Goal: Transaction & Acquisition: Register for event/course

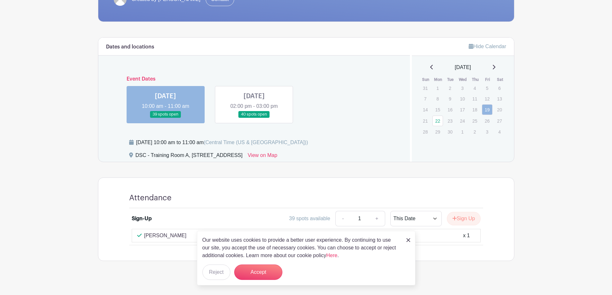
scroll to position [153, 0]
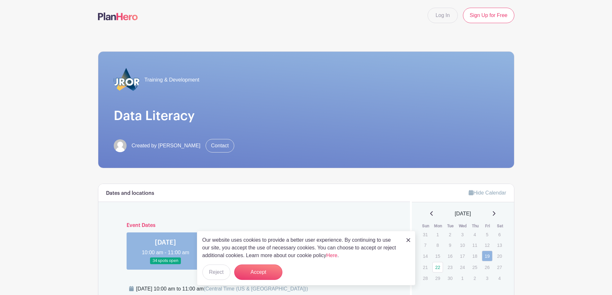
click at [39, 206] on main "Log In Sign Up for Free Training & Development Data Literacy Created by Shantia…" at bounding box center [306, 266] width 612 height 533
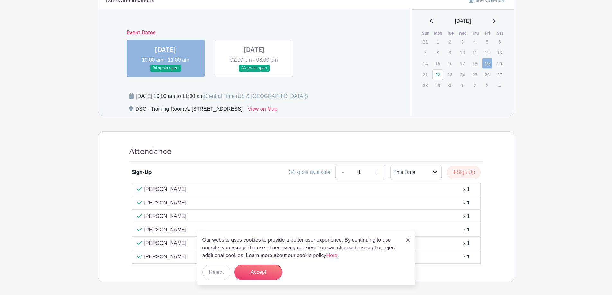
scroll to position [156, 0]
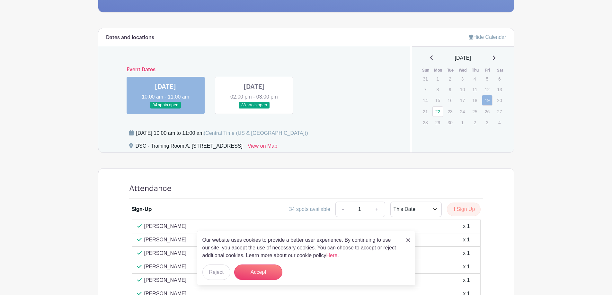
click at [165, 109] on link at bounding box center [165, 109] width 0 height 0
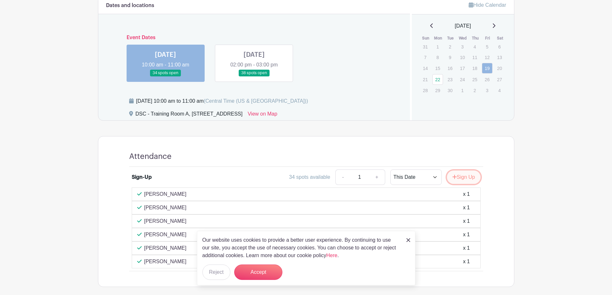
click at [460, 178] on button "Sign Up" at bounding box center [464, 177] width 34 height 13
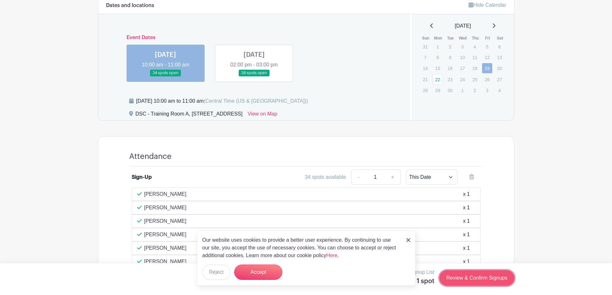
click at [505, 279] on link "Review & Confirm Signups" at bounding box center [476, 277] width 75 height 15
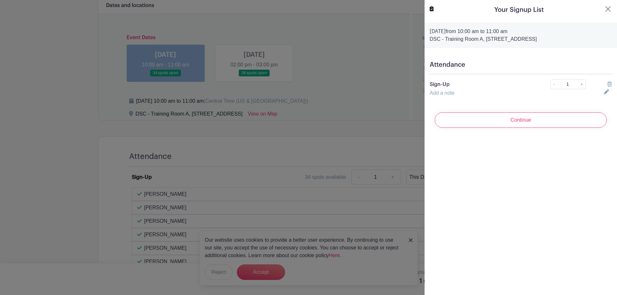
click at [486, 118] on input "Continue" at bounding box center [521, 119] width 172 height 15
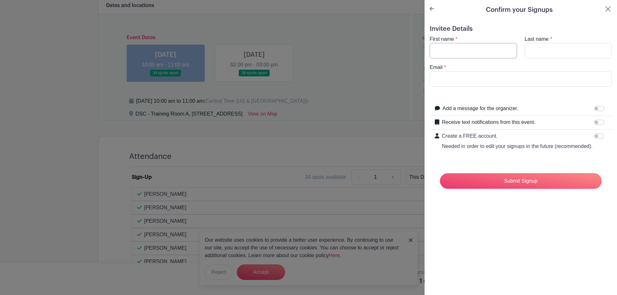
click at [461, 48] on input "First name" at bounding box center [472, 50] width 87 height 15
type input "[PERSON_NAME]"
click at [454, 79] on input "Email" at bounding box center [520, 78] width 182 height 15
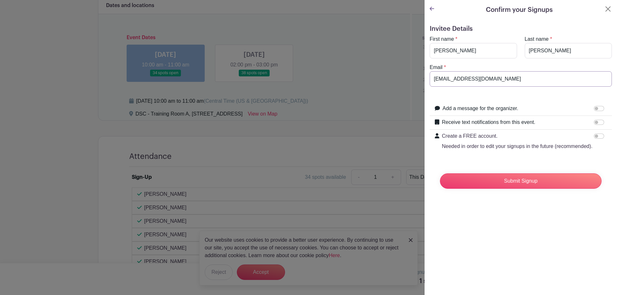
type input "[EMAIL_ADDRESS][DOMAIN_NAME]"
click at [527, 185] on input "Submit Signup" at bounding box center [521, 180] width 162 height 15
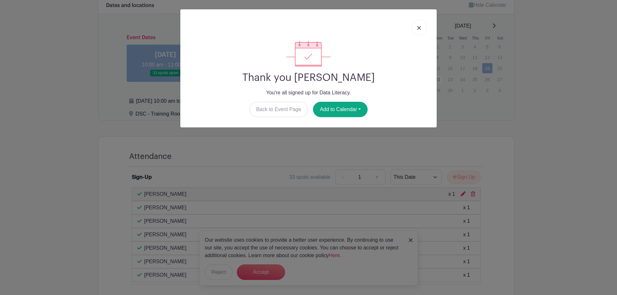
click at [65, 140] on div "Thank you Cecili Zepeda You're all signed up for Data Literacy. Back to Event P…" at bounding box center [308, 147] width 617 height 295
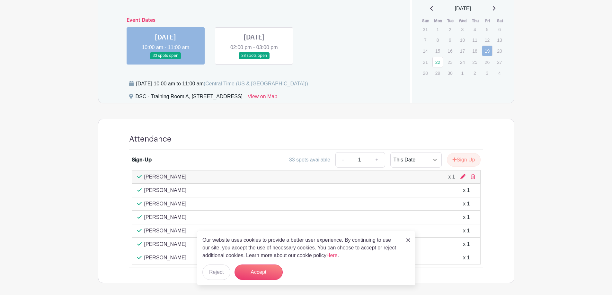
scroll to position [233, 0]
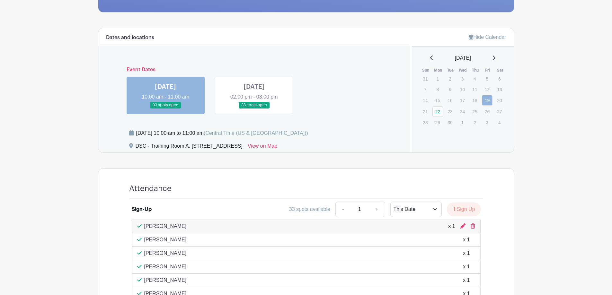
scroll to position [193, 0]
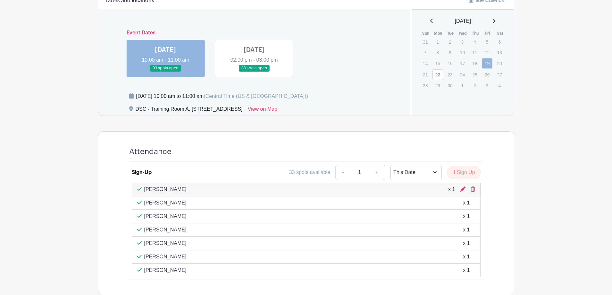
click at [464, 192] on div at bounding box center [462, 190] width 5 height 8
click at [462, 188] on icon at bounding box center [462, 189] width 5 height 5
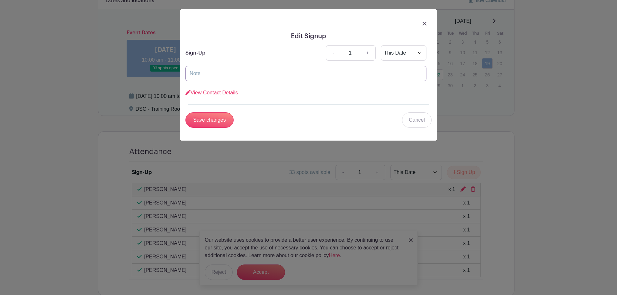
click at [234, 66] on input "text" at bounding box center [305, 73] width 241 height 15
click at [188, 91] on icon at bounding box center [187, 92] width 5 height 5
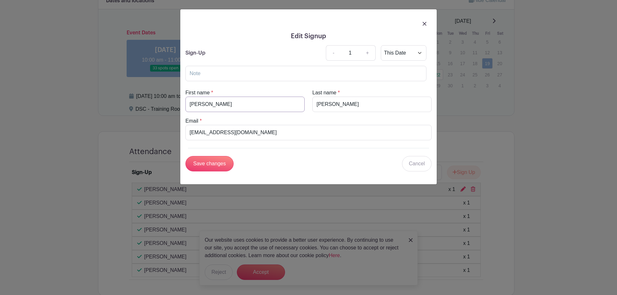
drag, startPoint x: 209, startPoint y: 104, endPoint x: 211, endPoint y: 107, distance: 3.5
click at [210, 104] on input "[PERSON_NAME]" at bounding box center [244, 104] width 119 height 15
type input "[PERSON_NAME]"
click at [208, 169] on input "Save changes" at bounding box center [209, 163] width 48 height 15
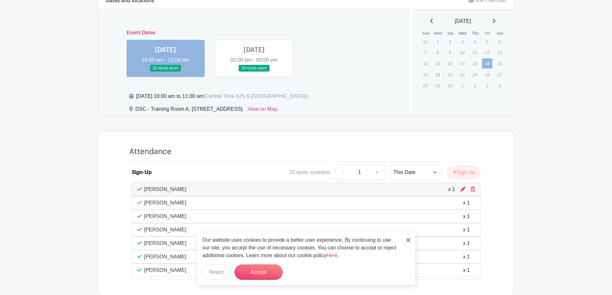
click at [40, 185] on main "Log In Sign Up for Free Training & Development Data Literacy Created by [PERSON…" at bounding box center [306, 71] width 612 height 529
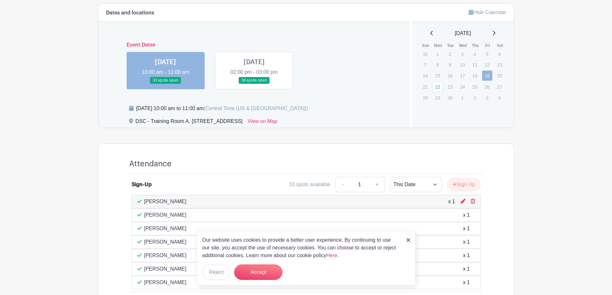
scroll to position [169, 0]
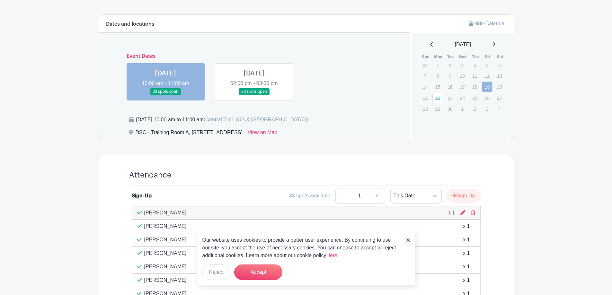
click at [254, 95] on link at bounding box center [254, 95] width 0 height 0
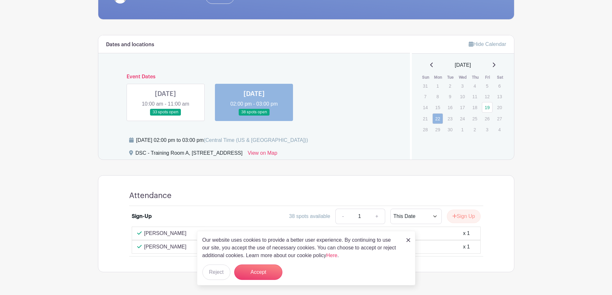
scroll to position [134, 0]
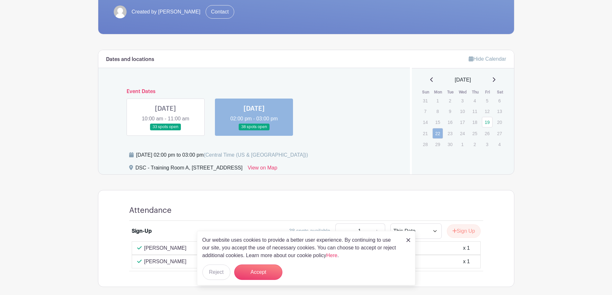
click at [165, 130] on link at bounding box center [165, 130] width 0 height 0
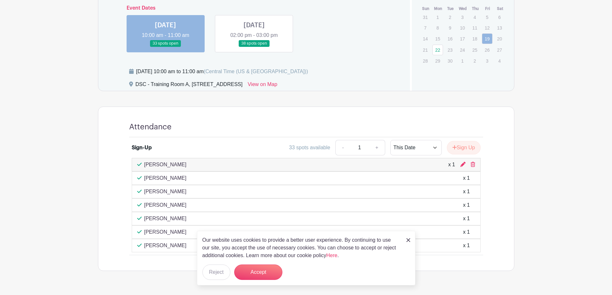
scroll to position [233, 0]
